Goal: Task Accomplishment & Management: Manage account settings

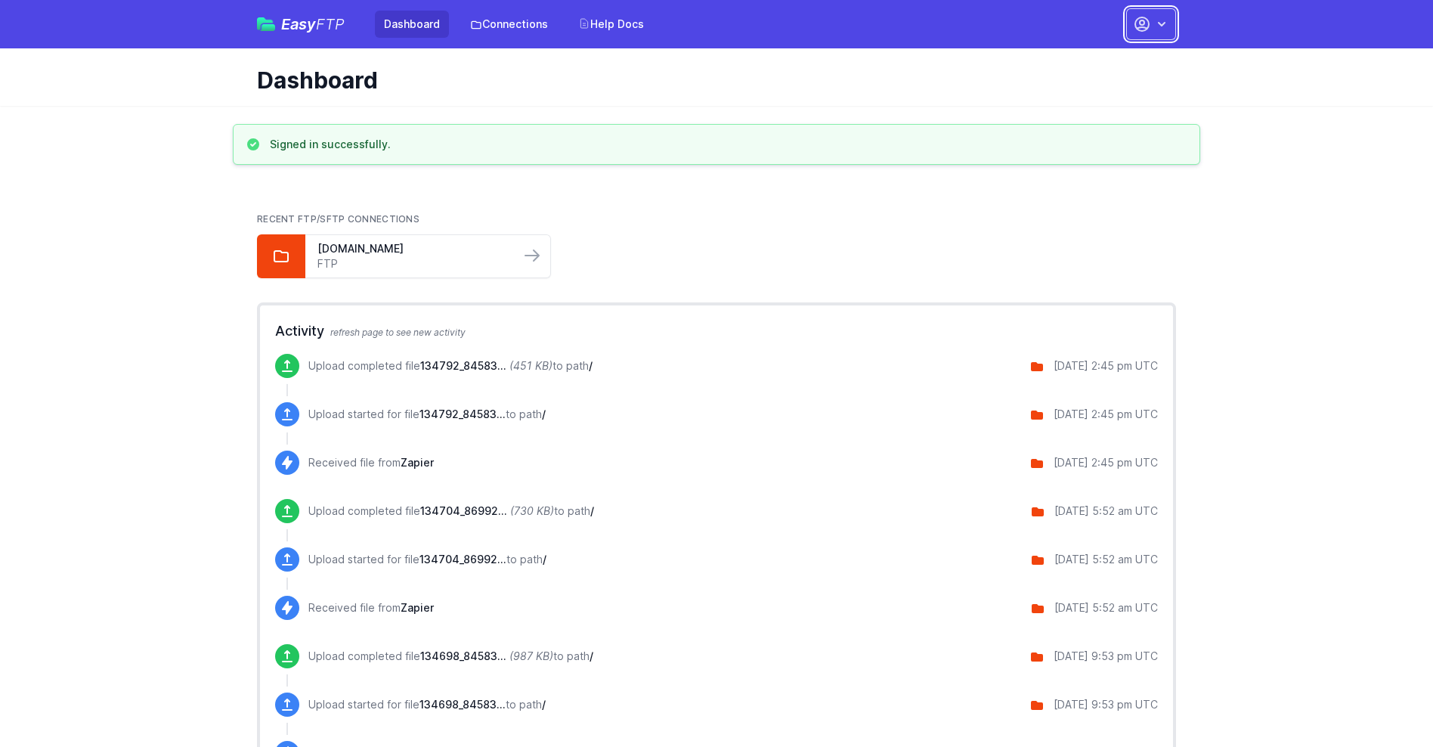
click at [1151, 24] on button "button" at bounding box center [1151, 24] width 50 height 32
click at [1104, 63] on link "Account Settings" at bounding box center [1103, 62] width 145 height 27
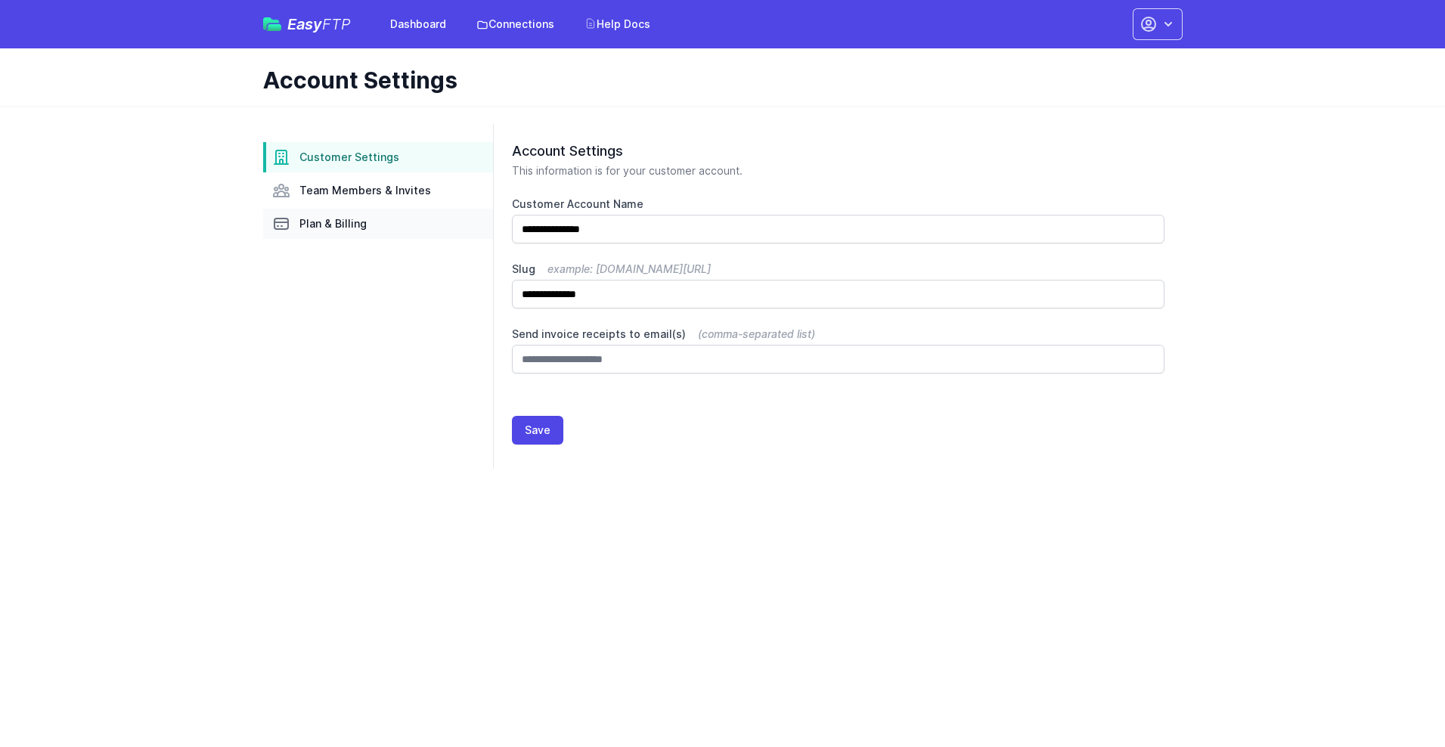
click at [378, 224] on link "Plan & Billing" at bounding box center [378, 224] width 230 height 30
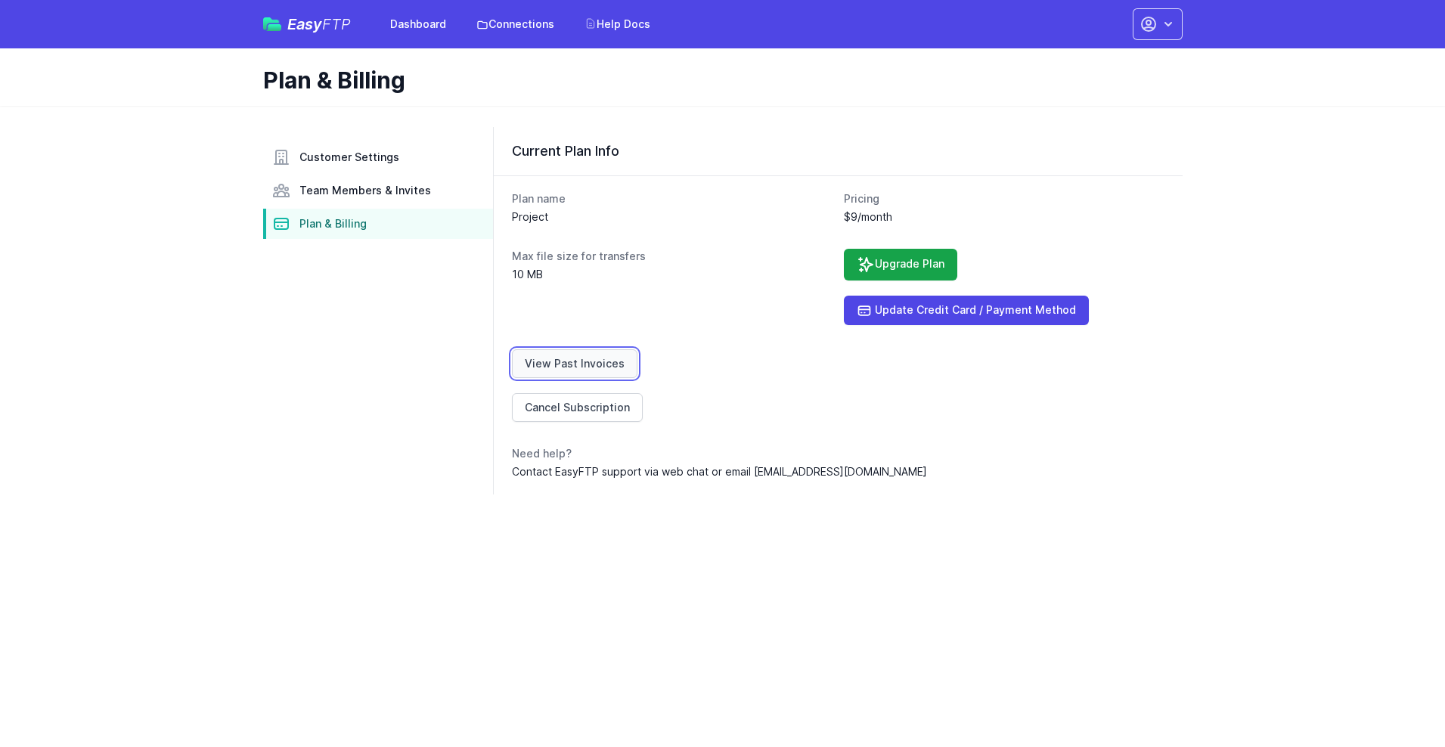
click at [571, 364] on link "View Past Invoices" at bounding box center [574, 363] width 125 height 29
